Goal: Task Accomplishment & Management: Use online tool/utility

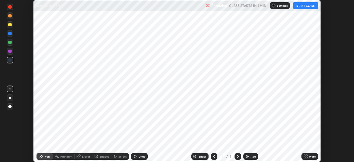
scroll to position [162, 354]
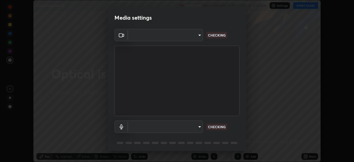
type input "913022e3bbb337ef4c56a3a1bc1945278763e83ed23a96943dce605de8dfc656"
click at [176, 125] on body "Erase all Optical isomers 10 Recording WAS SCHEDULED TO START AT 11:30 AM Setti…" at bounding box center [177, 81] width 354 height 162
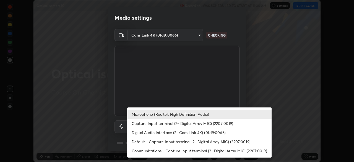
click at [162, 113] on li "Microphone (Realtek High Definition Audio)" at bounding box center [199, 114] width 144 height 9
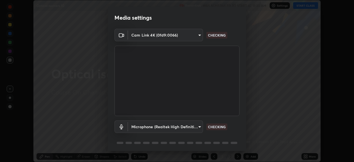
scroll to position [20, 0]
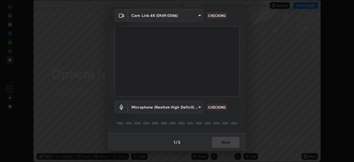
click at [220, 142] on div "1 / 5 Next" at bounding box center [177, 142] width 138 height 18
click at [180, 106] on body "Erase all Optical isomers 10 Recording WAS SCHEDULED TO START AT 11:30 AM Setti…" at bounding box center [177, 81] width 354 height 162
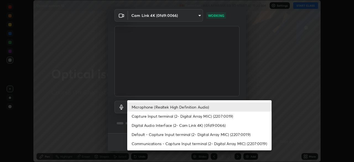
click at [147, 107] on li "Microphone (Realtek High Definition Audio)" at bounding box center [199, 106] width 144 height 9
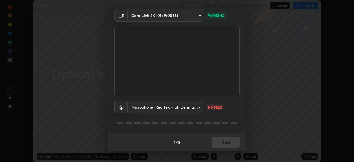
click at [152, 107] on body "Erase all Optical isomers 10 Recording WAS SCHEDULED TO START AT 11:30 AM Setti…" at bounding box center [177, 81] width 354 height 162
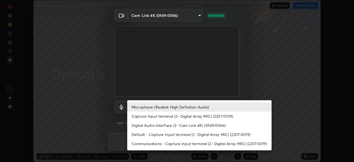
click at [145, 117] on li "Capture Input terminal (2- Digital Array MIC) (2207:0019)" at bounding box center [199, 115] width 144 height 9
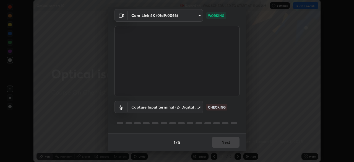
click at [153, 108] on body "Erase all Optical isomers 10 Recording WAS SCHEDULED TO START AT 11:30 AM Setti…" at bounding box center [177, 81] width 354 height 162
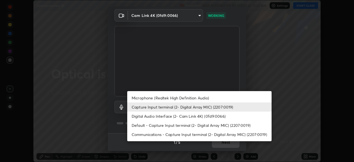
click at [150, 98] on li "Microphone (Realtek High Definition Audio)" at bounding box center [199, 97] width 144 height 9
type input "bef04e412724abd94ab17f51c46c94050894f67992973f842b18f11041e0dab1"
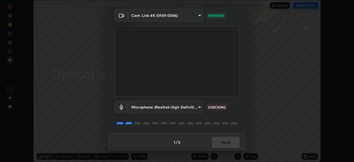
click at [218, 142] on div "1 / 5 Next" at bounding box center [177, 142] width 138 height 18
click at [218, 141] on div "1 / 5 Next" at bounding box center [177, 142] width 138 height 18
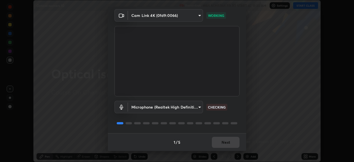
click at [221, 141] on div "1 / 5 Next" at bounding box center [177, 142] width 138 height 18
click at [222, 141] on div "1 / 5 Next" at bounding box center [177, 142] width 138 height 18
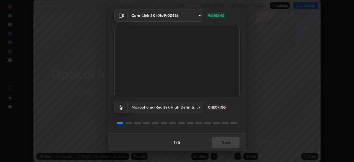
click at [223, 141] on div "1 / 5 Next" at bounding box center [177, 142] width 138 height 18
click at [224, 141] on div "1 / 5 Next" at bounding box center [177, 142] width 138 height 18
click at [225, 141] on div "1 / 5 Next" at bounding box center [177, 142] width 138 height 18
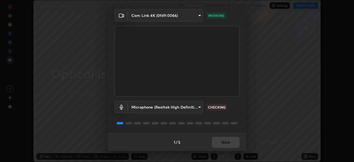
click at [225, 141] on div "1 / 5 Next" at bounding box center [177, 142] width 138 height 18
click at [226, 144] on div "1 / 5 Next" at bounding box center [177, 142] width 138 height 18
click at [225, 143] on div "1 / 5 Next" at bounding box center [177, 142] width 138 height 18
click at [226, 142] on div "1 / 5 Next" at bounding box center [177, 142] width 138 height 18
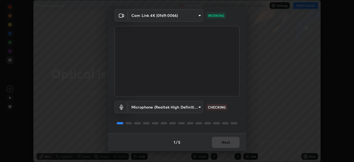
click at [225, 141] on div "1 / 5 Next" at bounding box center [177, 142] width 138 height 18
click at [225, 141] on button "Next" at bounding box center [226, 142] width 28 height 11
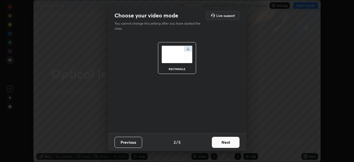
scroll to position [0, 0]
click at [225, 141] on button "Next" at bounding box center [226, 142] width 28 height 11
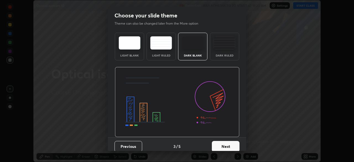
click at [233, 143] on button "Next" at bounding box center [226, 146] width 28 height 11
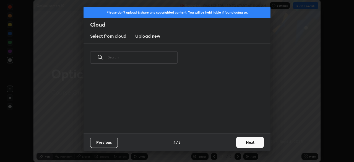
click at [246, 140] on button "Next" at bounding box center [250, 142] width 28 height 11
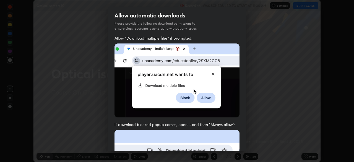
click at [191, 106] on img at bounding box center [177, 80] width 125 height 74
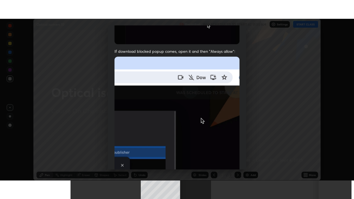
scroll to position [133, 0]
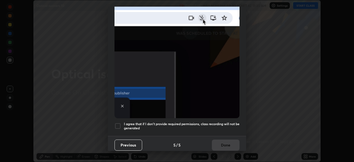
click at [119, 123] on div at bounding box center [118, 126] width 7 height 7
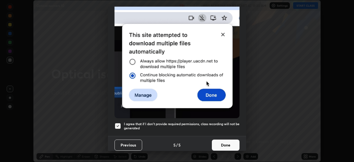
click at [217, 142] on button "Done" at bounding box center [226, 144] width 28 height 11
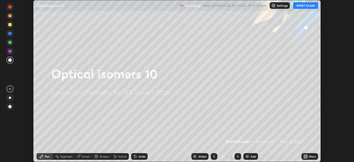
click at [251, 157] on div "Add" at bounding box center [253, 156] width 5 height 3
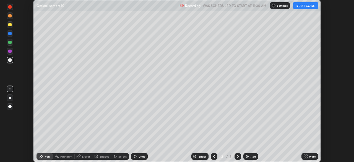
click at [307, 156] on icon at bounding box center [306, 156] width 4 height 4
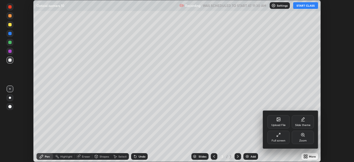
click at [303, 6] on div at bounding box center [177, 81] width 354 height 162
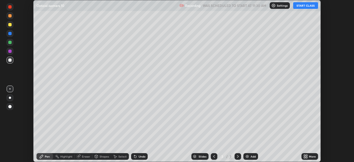
click at [303, 6] on button "START CLASS" at bounding box center [305, 5] width 25 height 7
click at [307, 155] on icon at bounding box center [306, 155] width 1 height 1
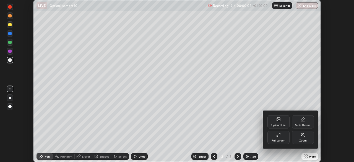
click at [279, 135] on icon at bounding box center [278, 135] width 4 height 4
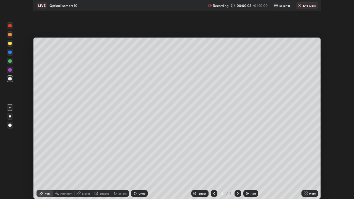
scroll to position [199, 354]
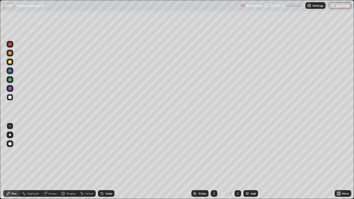
click at [8, 47] on div at bounding box center [10, 44] width 7 height 7
click at [8, 62] on div at bounding box center [10, 62] width 7 height 7
click at [8, 81] on div at bounding box center [10, 79] width 7 height 7
click at [246, 162] on img at bounding box center [247, 193] width 4 height 4
click at [7, 56] on div at bounding box center [10, 53] width 7 height 9
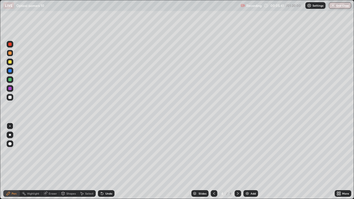
click at [7, 63] on div at bounding box center [10, 62] width 7 height 7
click at [11, 81] on div at bounding box center [9, 79] width 3 height 3
click at [8, 96] on div at bounding box center [10, 97] width 7 height 7
click at [246, 162] on img at bounding box center [247, 193] width 4 height 4
click at [7, 55] on div at bounding box center [10, 53] width 7 height 9
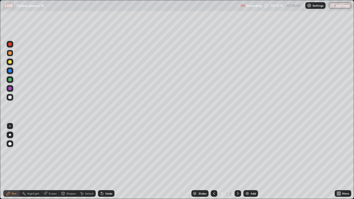
click at [7, 80] on div at bounding box center [10, 79] width 7 height 7
click at [9, 62] on div at bounding box center [9, 61] width 3 height 3
click at [10, 98] on div at bounding box center [9, 97] width 3 height 3
click at [248, 162] on img at bounding box center [247, 193] width 4 height 4
click at [214, 162] on icon at bounding box center [214, 193] width 4 height 4
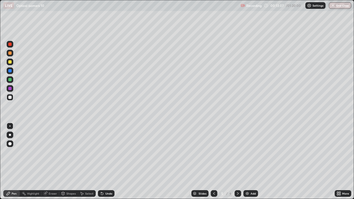
click at [8, 64] on div at bounding box center [10, 62] width 7 height 7
click at [9, 71] on div at bounding box center [9, 70] width 3 height 3
click at [237, 162] on icon at bounding box center [238, 193] width 4 height 4
click at [7, 80] on div at bounding box center [10, 79] width 7 height 7
click at [245, 162] on img at bounding box center [247, 193] width 4 height 4
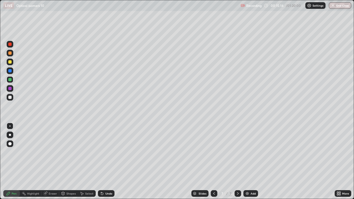
click at [10, 45] on div at bounding box center [9, 44] width 3 height 3
click at [9, 62] on div at bounding box center [9, 61] width 3 height 3
click at [8, 71] on div at bounding box center [10, 71] width 7 height 7
click at [7, 54] on div at bounding box center [10, 53] width 7 height 7
click at [247, 162] on img at bounding box center [247, 193] width 4 height 4
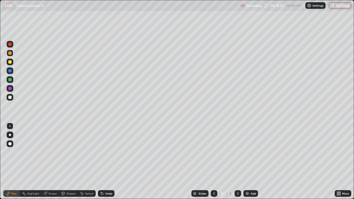
click at [7, 64] on div at bounding box center [10, 62] width 7 height 7
click at [214, 162] on icon at bounding box center [214, 193] width 4 height 4
click at [212, 162] on icon at bounding box center [214, 193] width 4 height 4
click at [211, 162] on div at bounding box center [214, 193] width 7 height 7
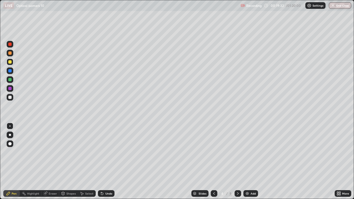
click at [237, 162] on icon at bounding box center [238, 193] width 4 height 4
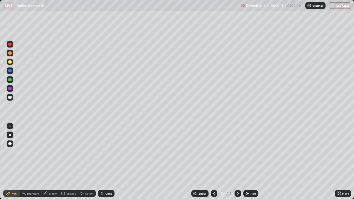
click at [246, 162] on img at bounding box center [247, 193] width 4 height 4
click at [7, 44] on div at bounding box center [10, 44] width 7 height 7
click at [7, 63] on div at bounding box center [10, 62] width 7 height 7
click at [10, 89] on div at bounding box center [9, 88] width 3 height 3
click at [9, 62] on div at bounding box center [9, 61] width 3 height 3
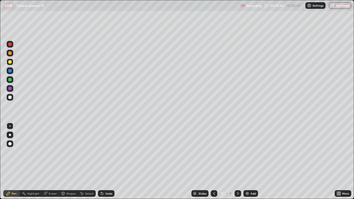
click at [10, 52] on div at bounding box center [9, 52] width 3 height 3
click at [10, 45] on div at bounding box center [9, 44] width 3 height 3
click at [9, 62] on div at bounding box center [9, 61] width 3 height 3
click at [51, 162] on div "Eraser" at bounding box center [53, 193] width 8 height 3
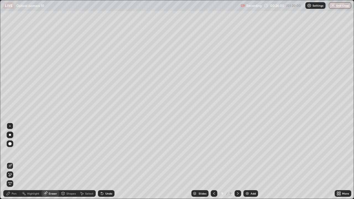
click at [15, 162] on div "Pen" at bounding box center [14, 193] width 5 height 3
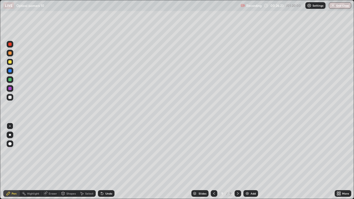
click at [8, 55] on div at bounding box center [10, 53] width 7 height 7
click at [247, 162] on img at bounding box center [247, 193] width 4 height 4
click at [8, 62] on div at bounding box center [10, 62] width 7 height 7
click at [10, 88] on div at bounding box center [9, 88] width 3 height 3
click at [50, 162] on div "Eraser" at bounding box center [53, 193] width 8 height 3
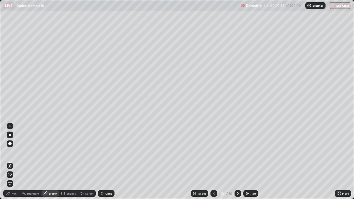
click at [11, 162] on div "Pen" at bounding box center [11, 193] width 17 height 7
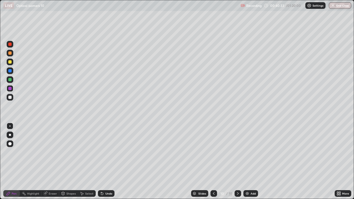
click at [9, 63] on div at bounding box center [9, 61] width 3 height 3
click at [10, 88] on div at bounding box center [9, 88] width 3 height 3
click at [245, 162] on img at bounding box center [247, 193] width 4 height 4
click at [213, 162] on icon at bounding box center [214, 193] width 4 height 4
click at [237, 162] on icon at bounding box center [238, 193] width 4 height 4
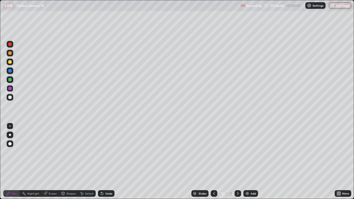
click at [7, 63] on div at bounding box center [10, 62] width 7 height 7
click at [7, 47] on div at bounding box center [10, 44] width 7 height 9
click at [9, 63] on div at bounding box center [9, 61] width 3 height 3
click at [9, 96] on div at bounding box center [9, 97] width 3 height 3
click at [11, 61] on div at bounding box center [9, 61] width 3 height 3
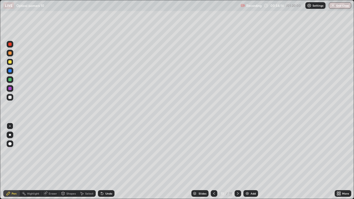
click at [245, 162] on img at bounding box center [247, 193] width 4 height 4
click at [247, 162] on img at bounding box center [247, 193] width 4 height 4
click at [8, 81] on div at bounding box center [10, 79] width 7 height 7
click at [104, 162] on div "Undo" at bounding box center [106, 193] width 17 height 7
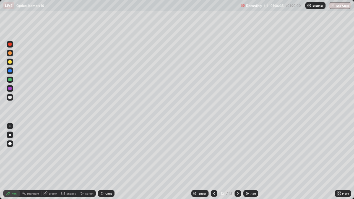
click at [245, 162] on img at bounding box center [247, 193] width 4 height 4
click at [101, 162] on icon at bounding box center [101, 192] width 1 height 1
click at [8, 99] on div at bounding box center [10, 97] width 7 height 7
click at [247, 162] on img at bounding box center [247, 193] width 4 height 4
click at [7, 53] on div at bounding box center [10, 53] width 7 height 7
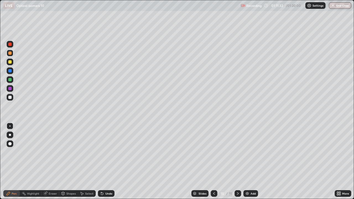
click at [214, 162] on icon at bounding box center [214, 193] width 4 height 4
click at [237, 162] on icon at bounding box center [238, 193] width 4 height 4
click at [7, 63] on div at bounding box center [10, 62] width 7 height 7
click at [0, 146] on div "Setting up your live class" at bounding box center [177, 99] width 354 height 199
click at [334, 7] on img "button" at bounding box center [333, 5] width 4 height 4
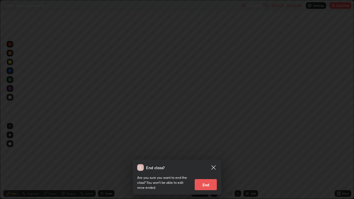
click at [210, 162] on button "End" at bounding box center [206, 184] width 22 height 11
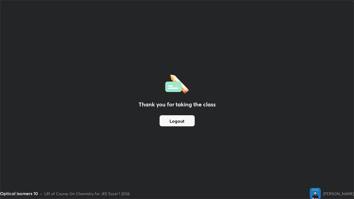
click at [186, 120] on button "Logout" at bounding box center [177, 120] width 35 height 11
